Goal: Information Seeking & Learning: Learn about a topic

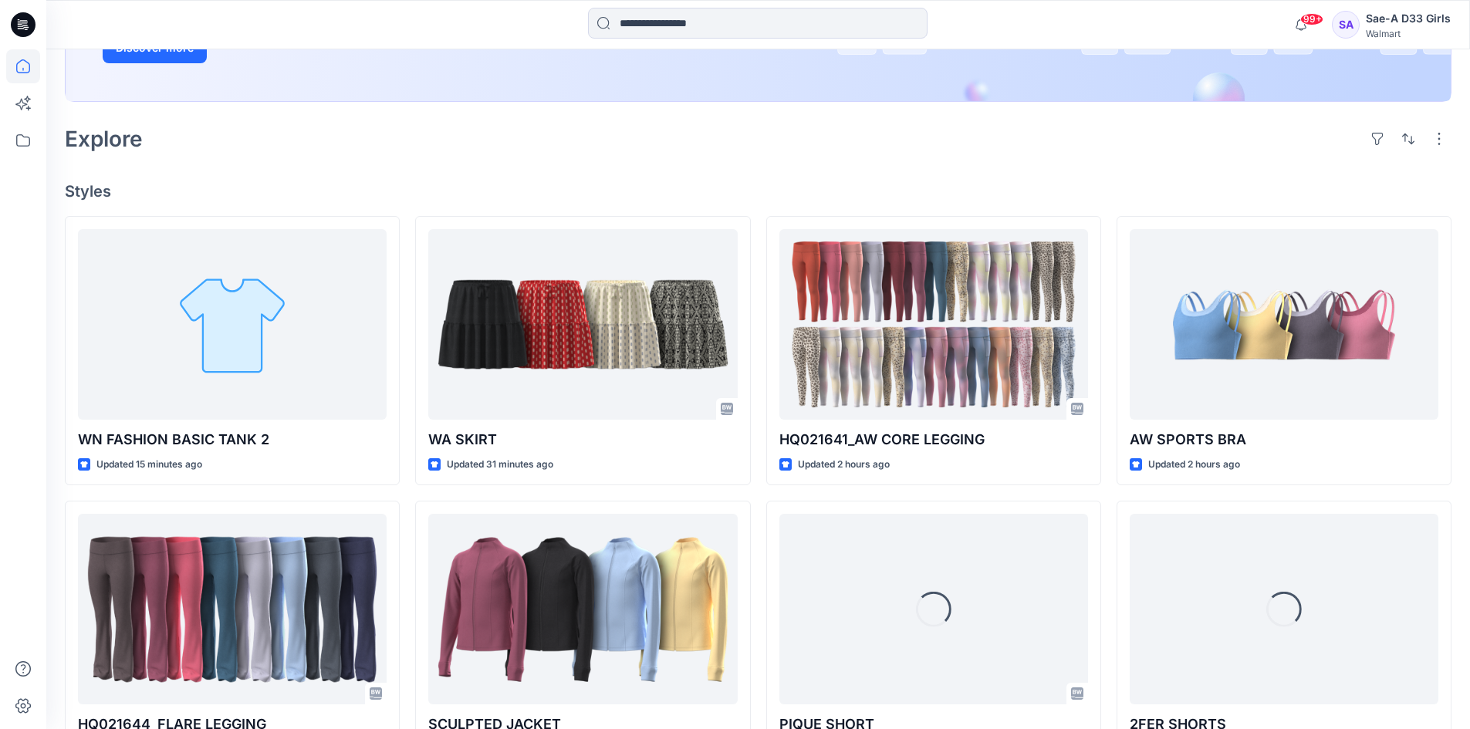
scroll to position [463, 0]
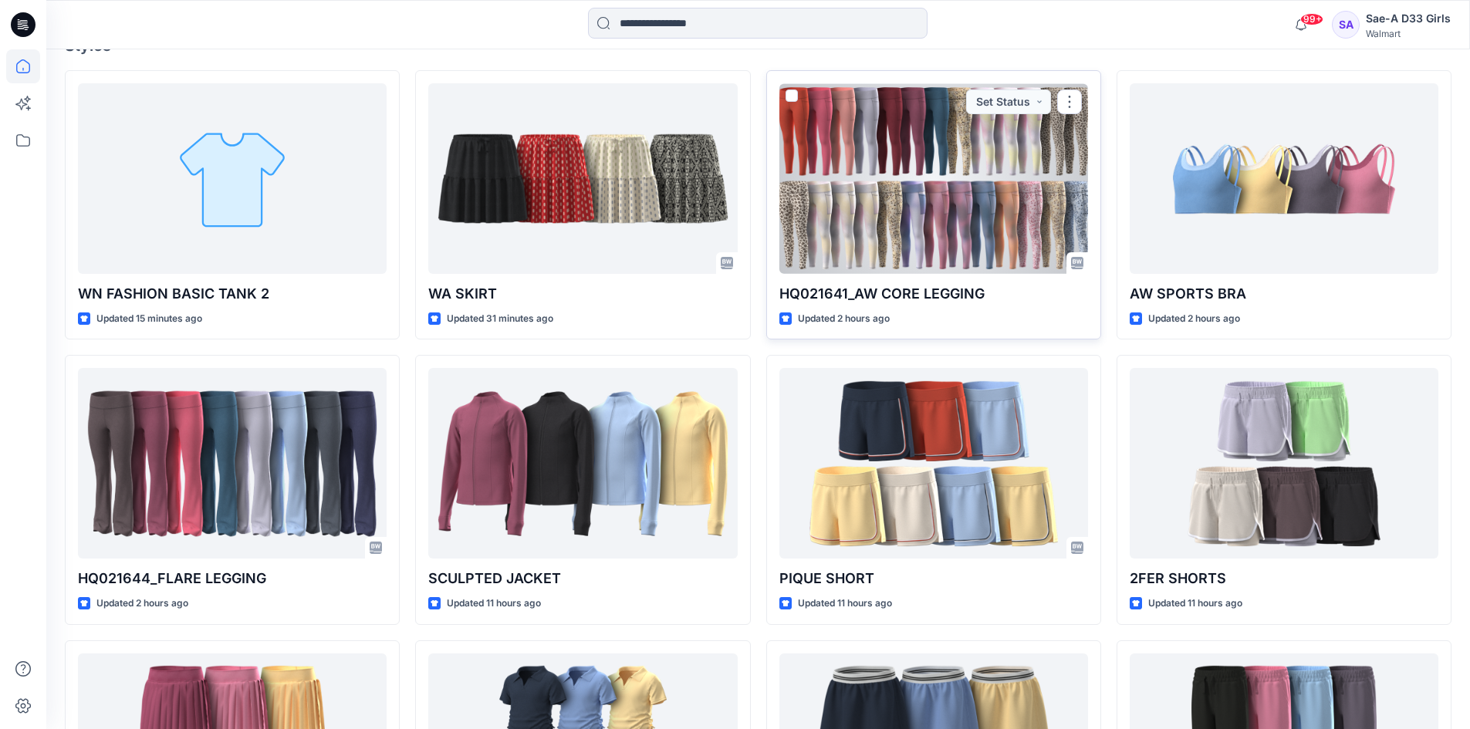
click at [973, 232] on div at bounding box center [934, 178] width 309 height 191
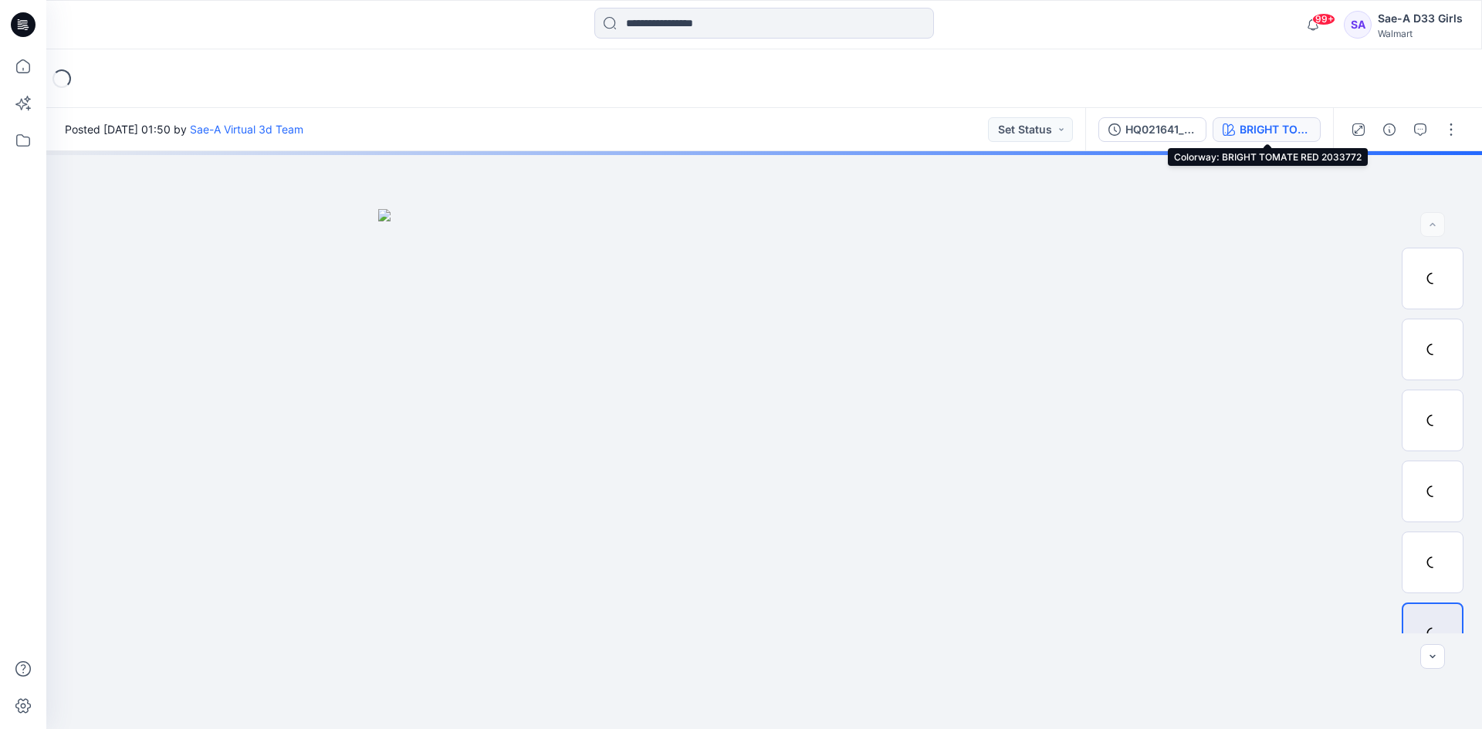
click at [1230, 127] on icon "button" at bounding box center [1229, 130] width 12 height 12
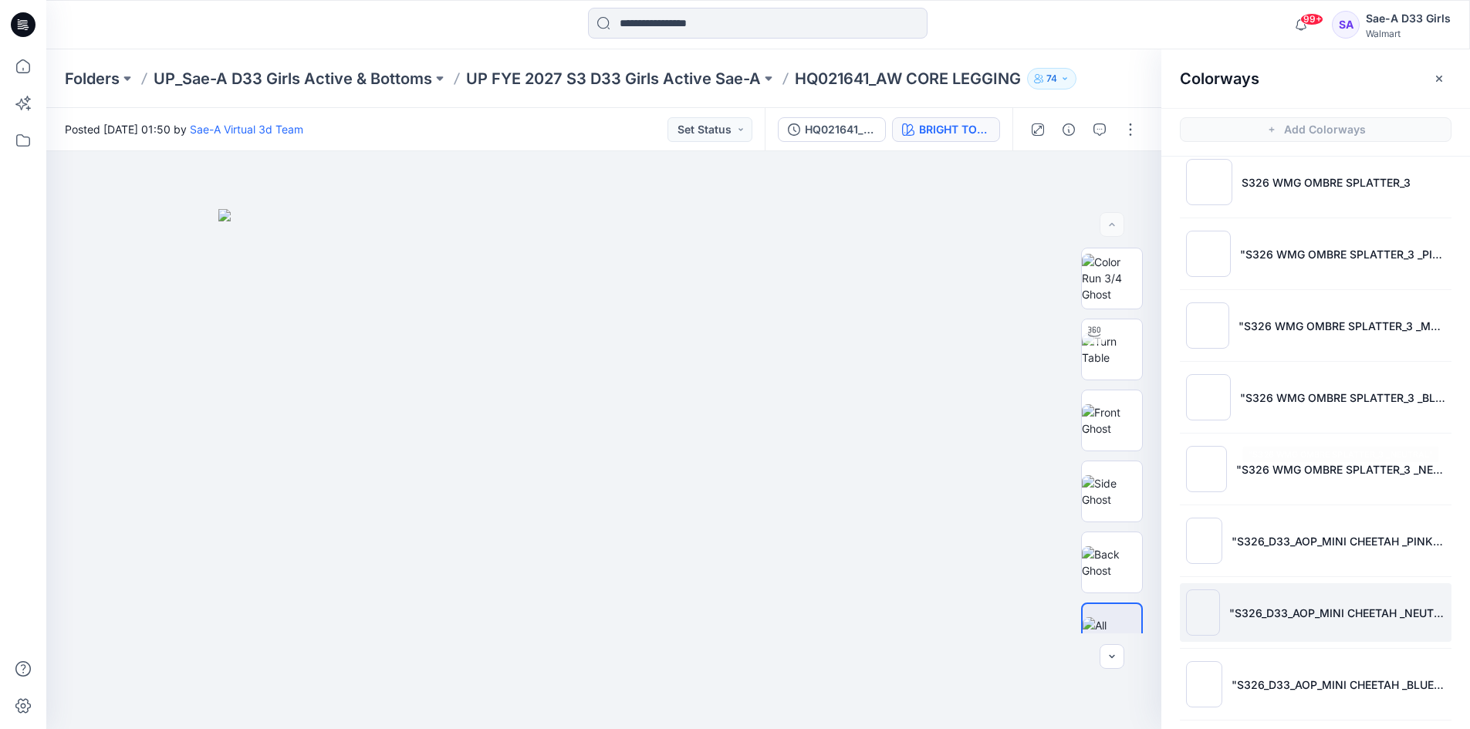
scroll to position [1312, 0]
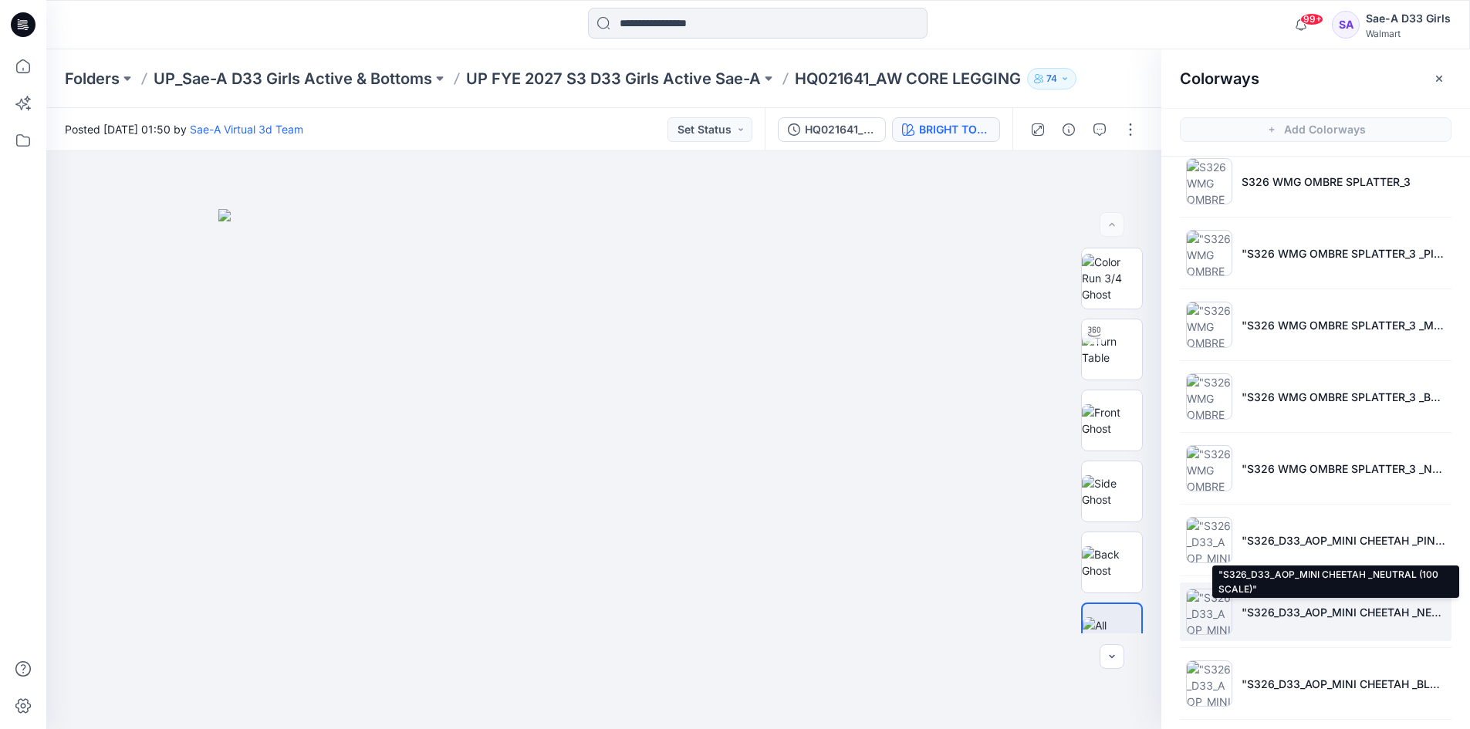
click at [1378, 608] on p ""S326_D33_AOP_MINI CHEETAH _NEUTRAL (100 SCALE)"" at bounding box center [1344, 612] width 204 height 16
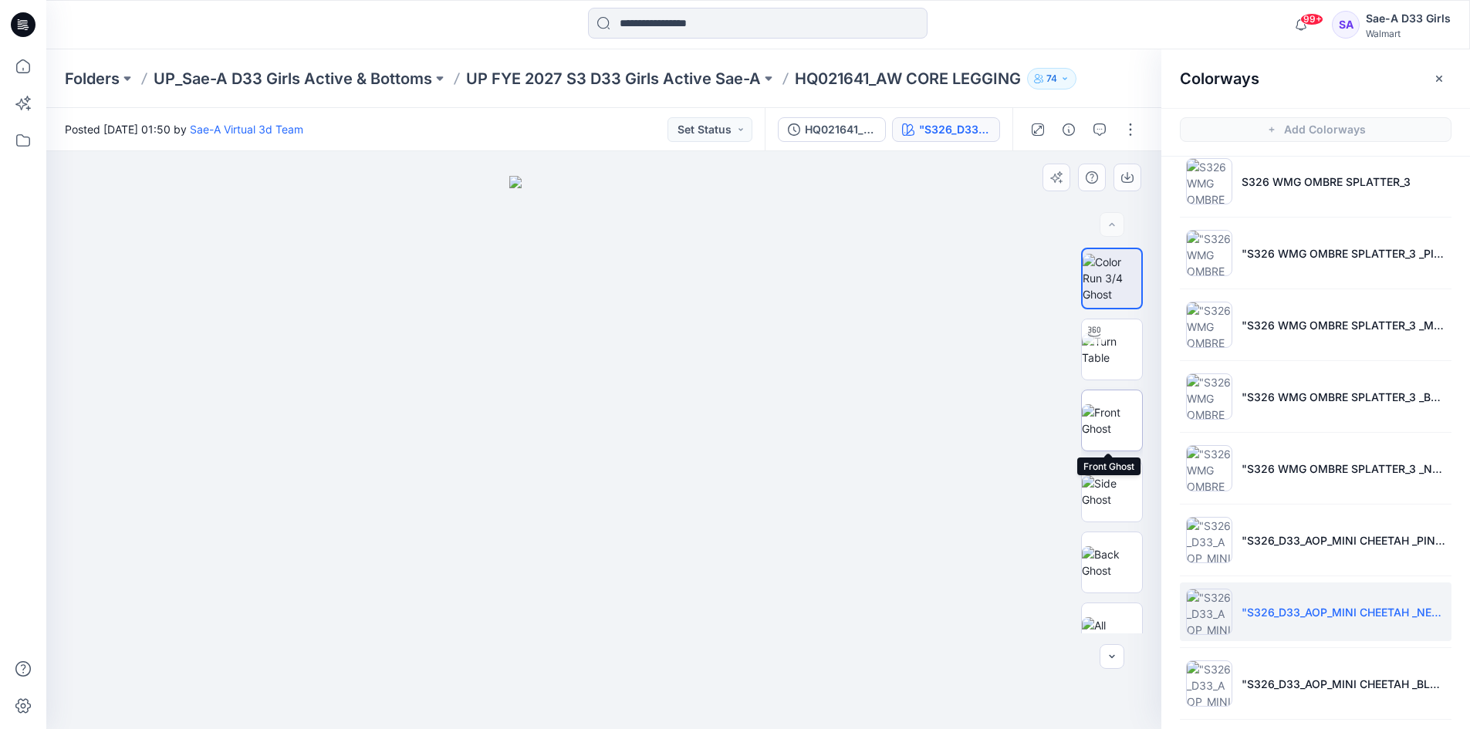
click at [1105, 422] on img at bounding box center [1112, 420] width 60 height 32
click at [1108, 350] on img at bounding box center [1112, 349] width 60 height 32
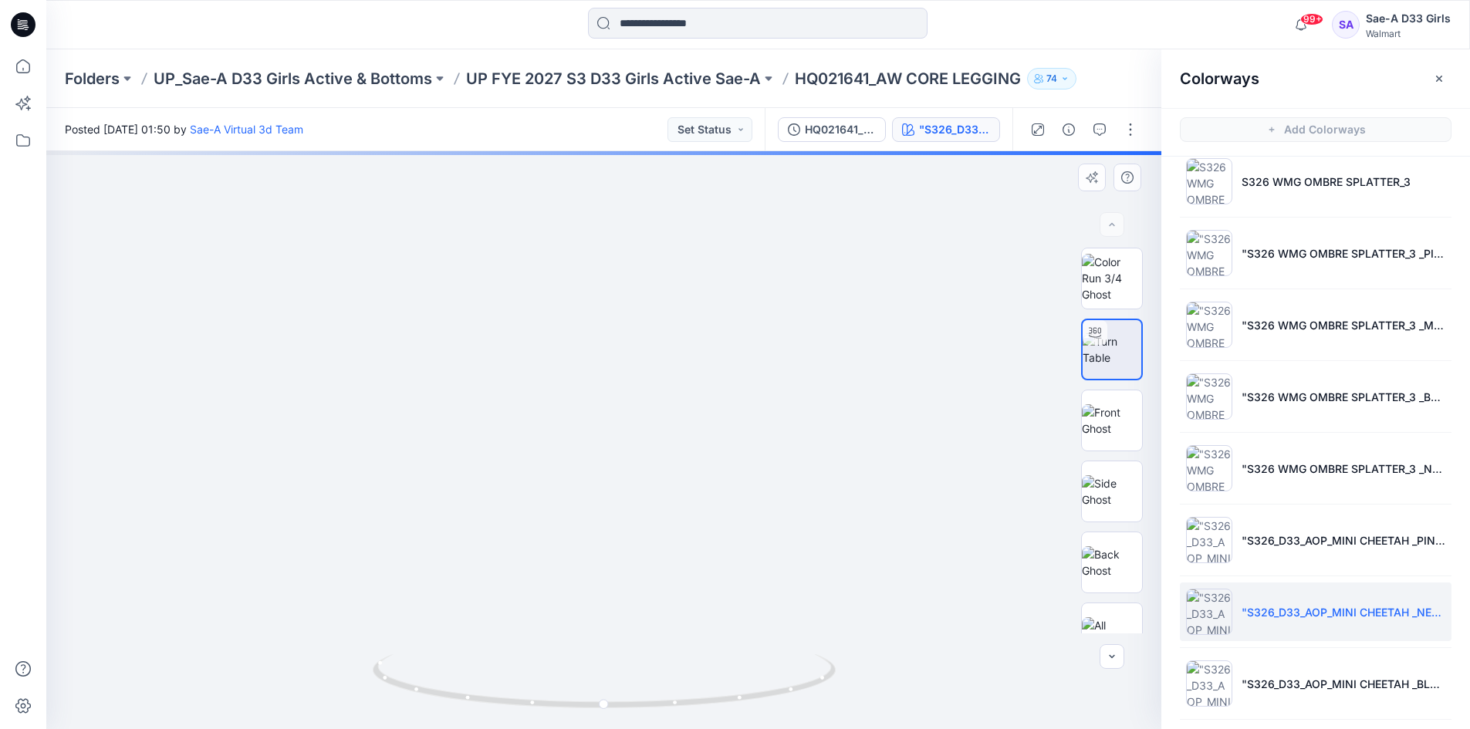
drag, startPoint x: 658, startPoint y: 634, endPoint x: 666, endPoint y: 330, distance: 304.2
click at [666, 332] on img at bounding box center [603, 19] width 2265 height 1422
